Goal: Task Accomplishment & Management: Manage account settings

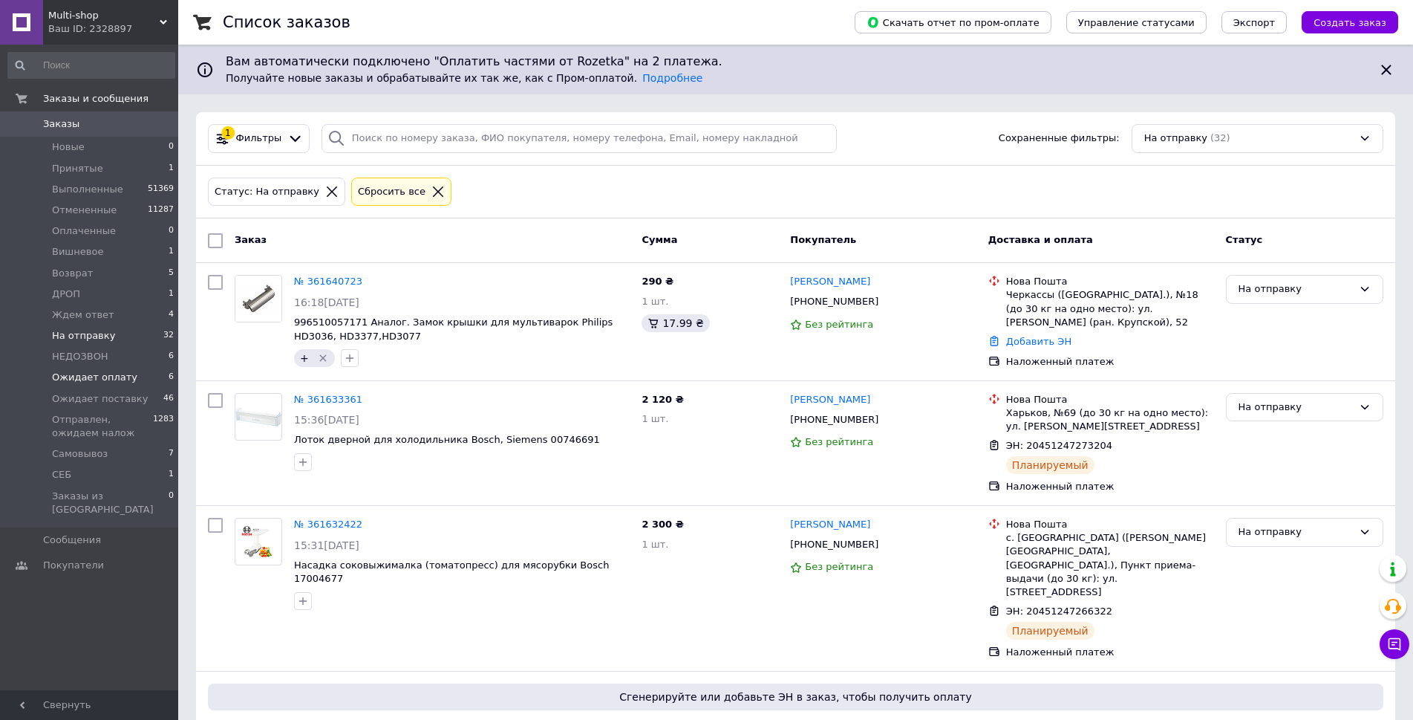
click at [126, 386] on li "Ожидает оплату 6" at bounding box center [91, 377] width 183 height 21
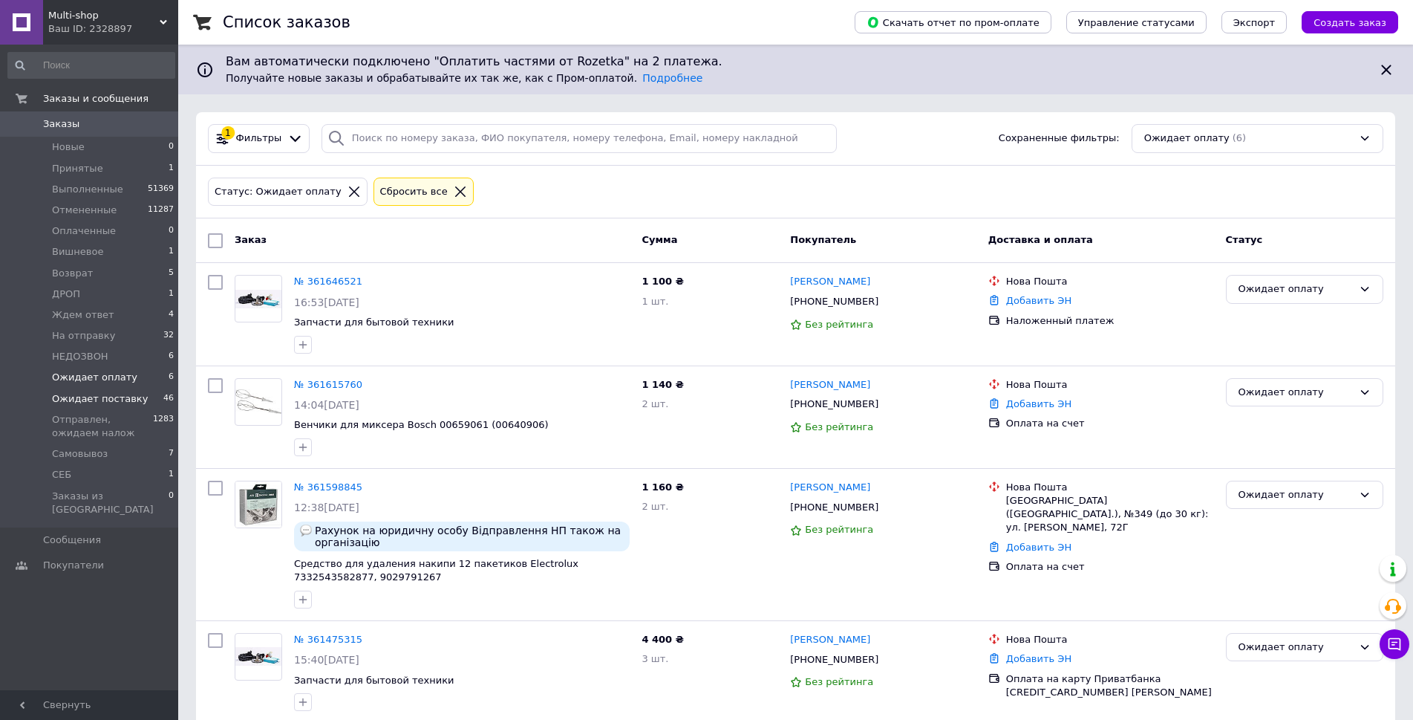
click at [132, 395] on span "Ожидает поставку" at bounding box center [100, 398] width 96 height 13
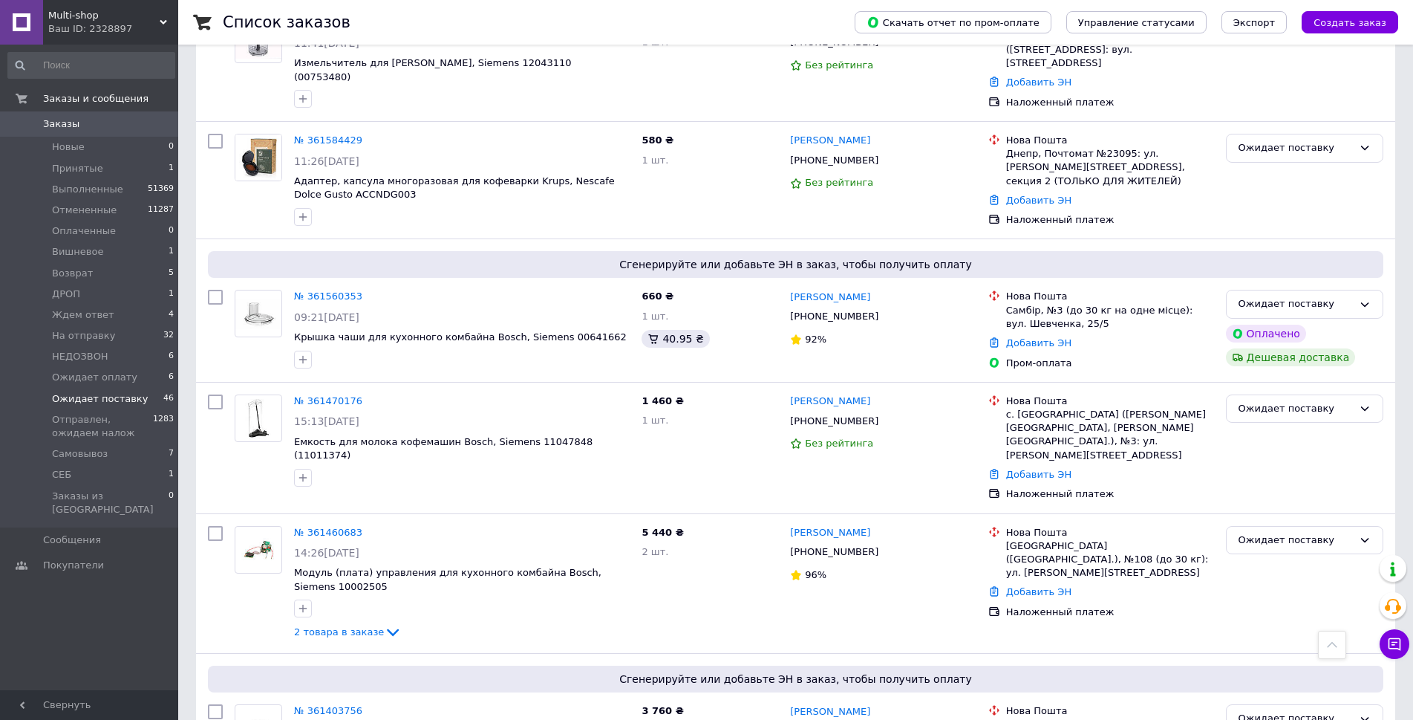
scroll to position [594, 0]
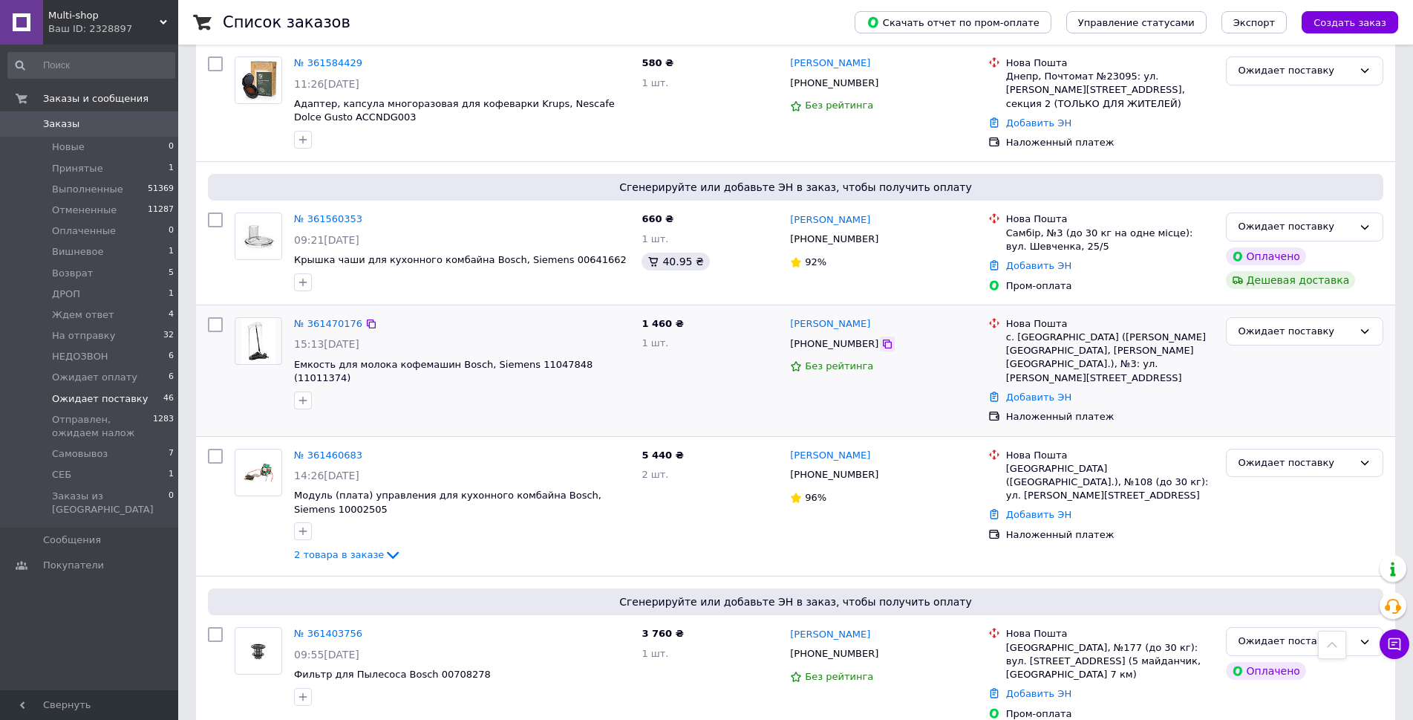
click at [883, 339] on icon at bounding box center [887, 343] width 9 height 9
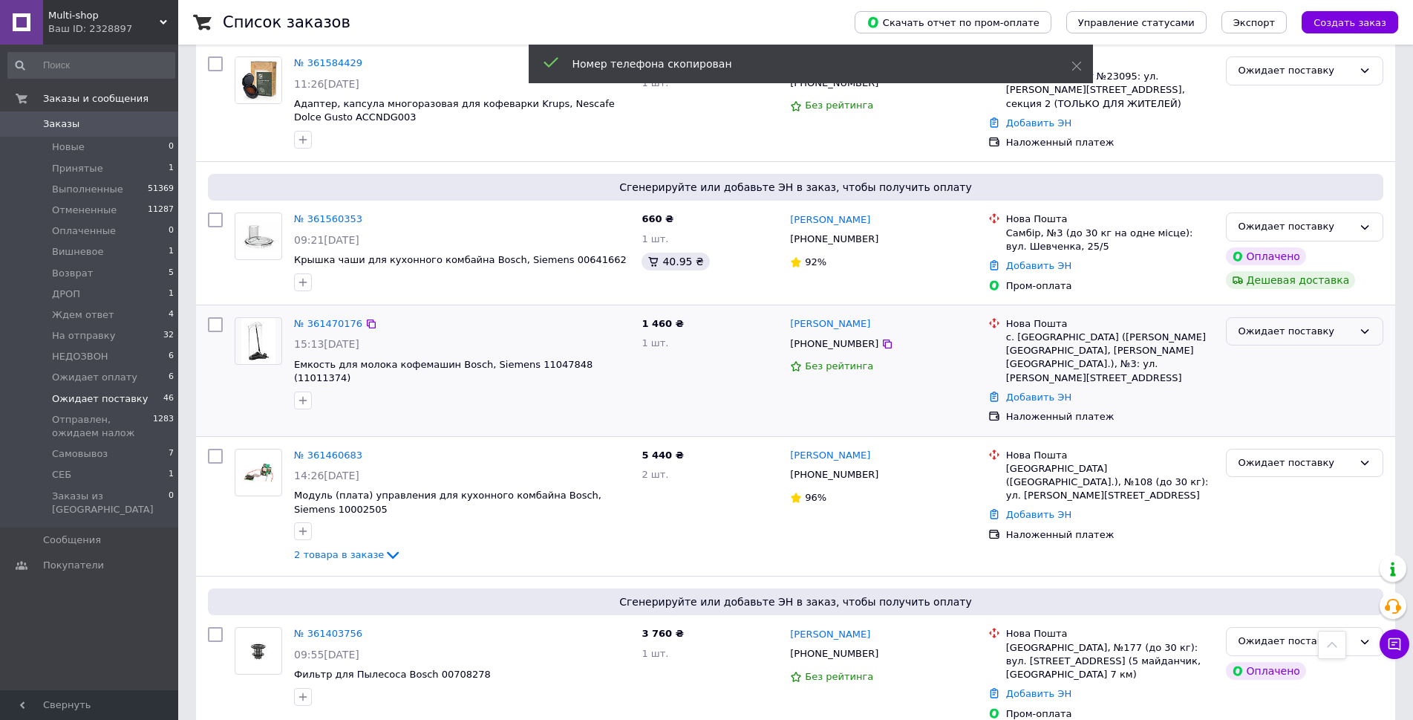
click at [1283, 324] on div "Ожидает поставку" at bounding box center [1296, 332] width 114 height 16
click at [1282, 403] on li "Отменен" at bounding box center [1305, 416] width 156 height 27
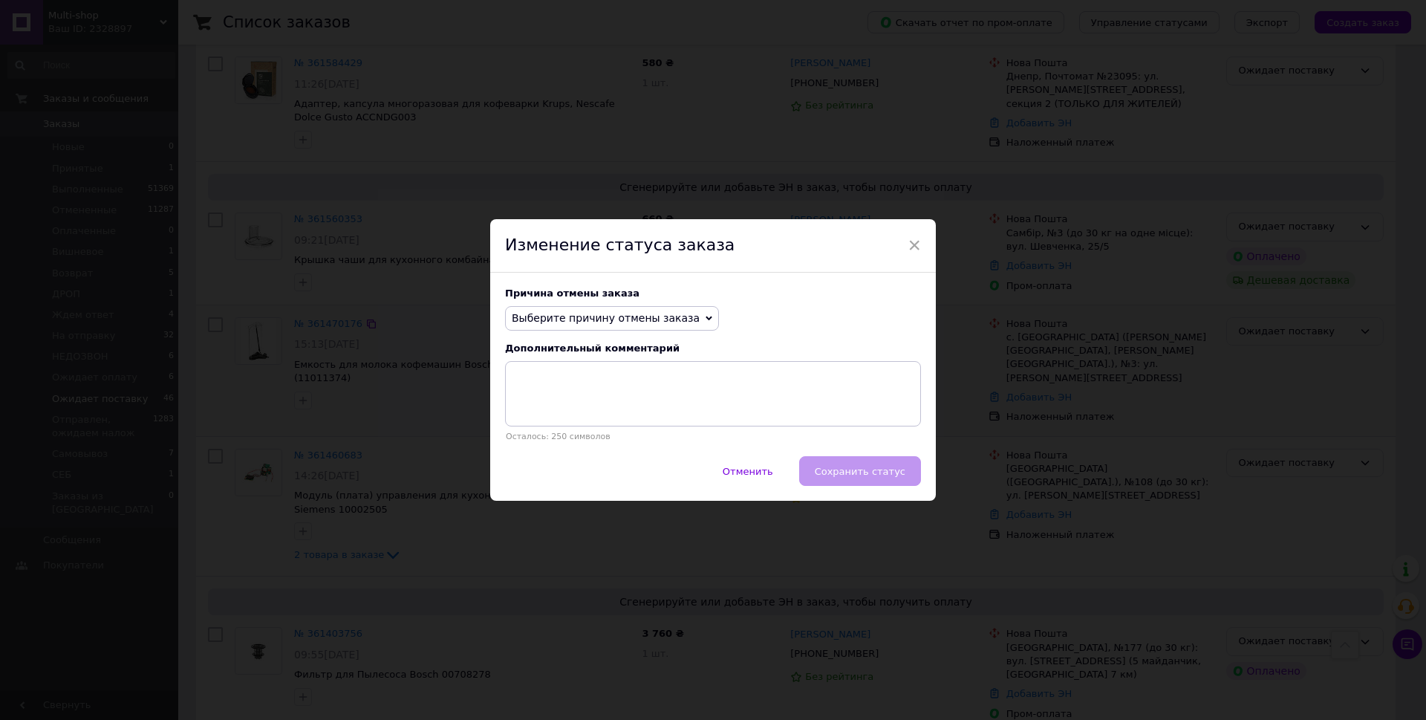
click at [631, 316] on span "Выберите причину отмены заказа" at bounding box center [606, 318] width 188 height 12
click at [632, 413] on li "По просьбе покупателя" at bounding box center [612, 410] width 212 height 21
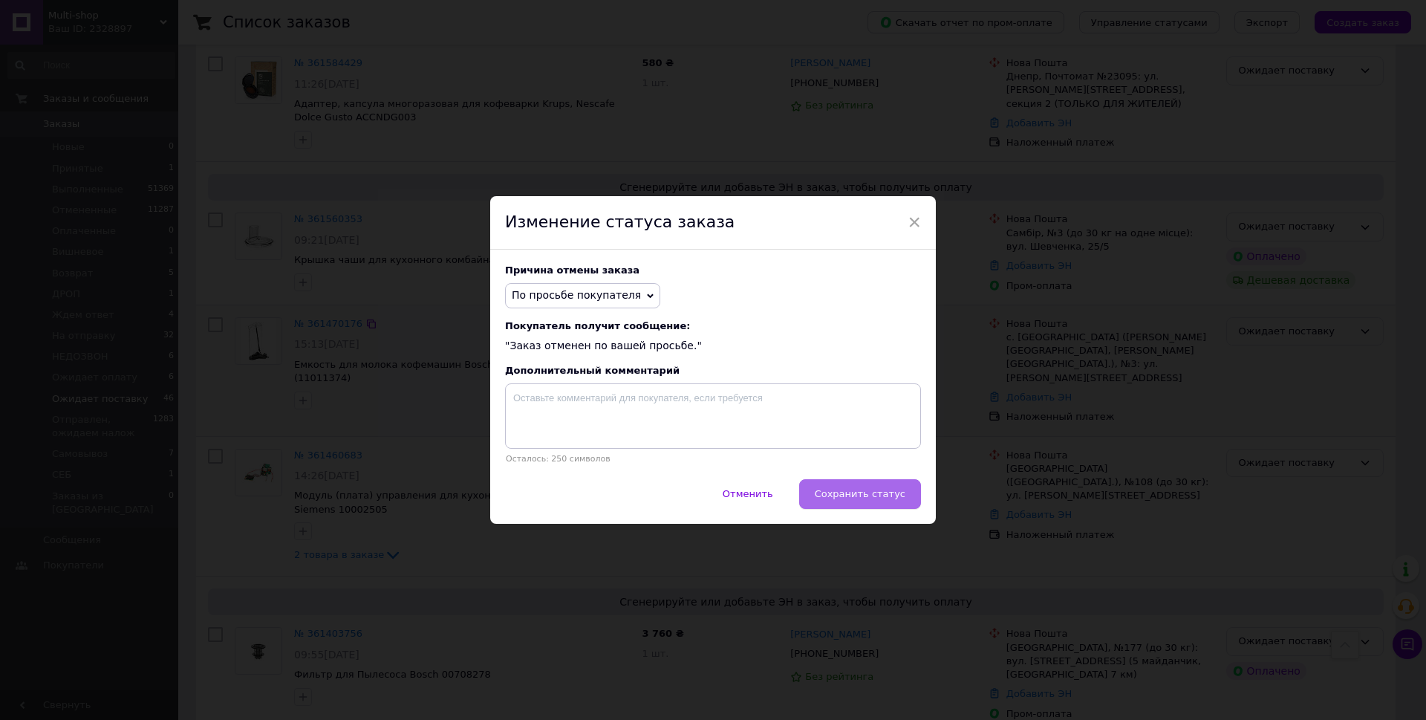
click at [861, 488] on button "Сохранить статус" at bounding box center [860, 494] width 122 height 30
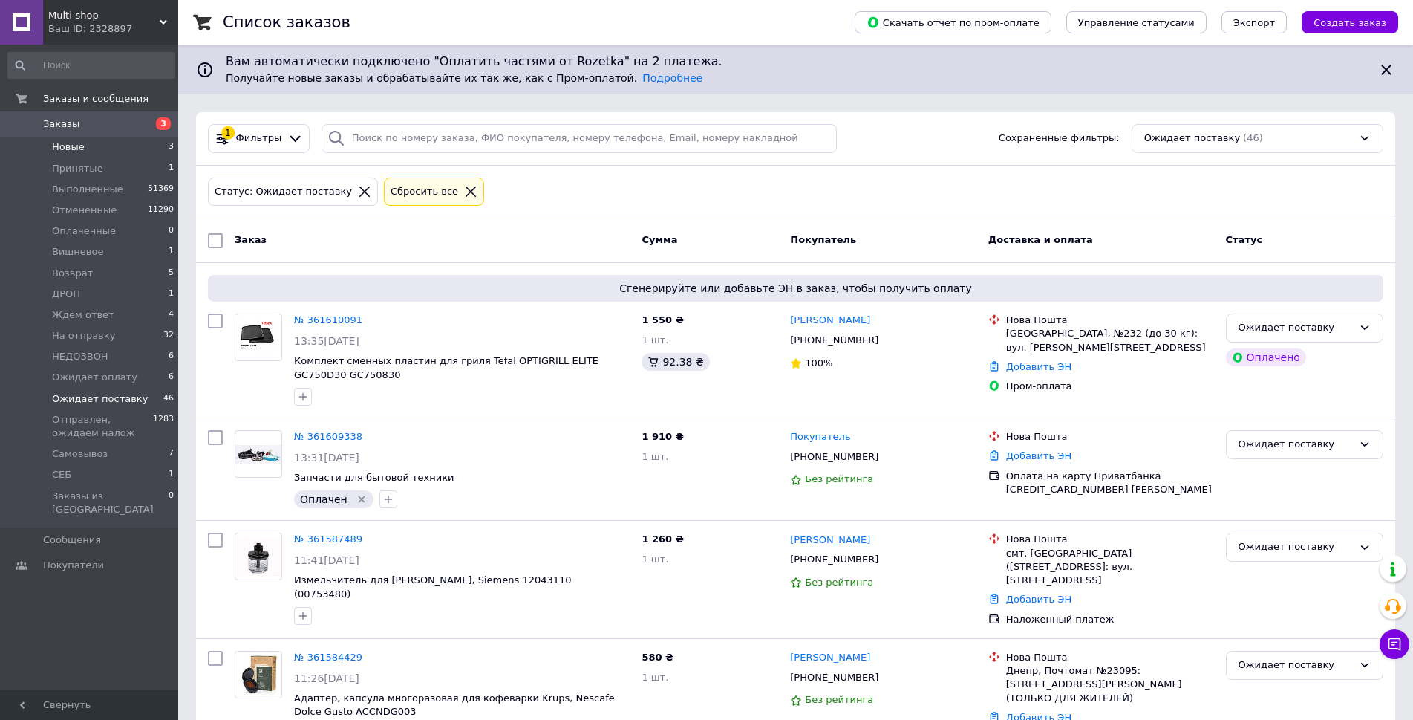
click at [76, 139] on li "Новые 3" at bounding box center [91, 147] width 183 height 21
